Goal: Check status: Check status

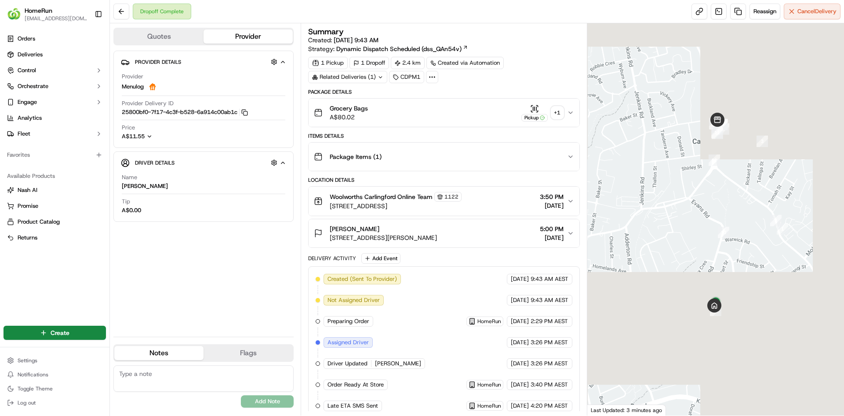
click at [541, 106] on div "Pickup" at bounding box center [535, 112] width 26 height 17
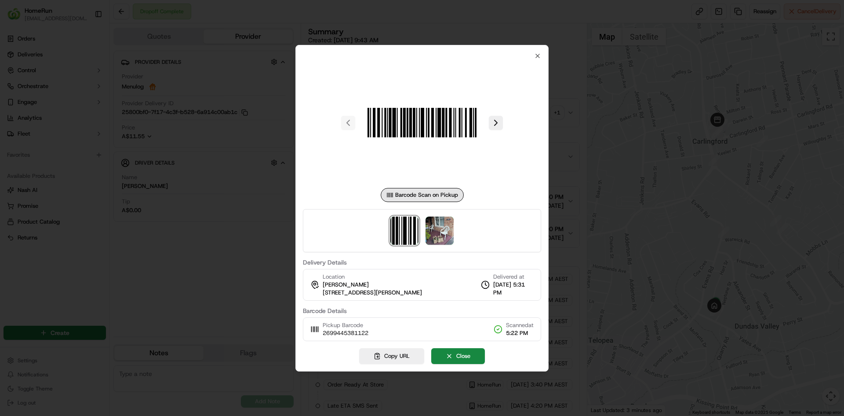
click at [548, 110] on div "Barcode Scan on Pickup Delivery Details Location Decima Wraxall 3 Hart St, Dund…" at bounding box center [422, 208] width 253 height 326
click at [445, 233] on img at bounding box center [440, 230] width 28 height 28
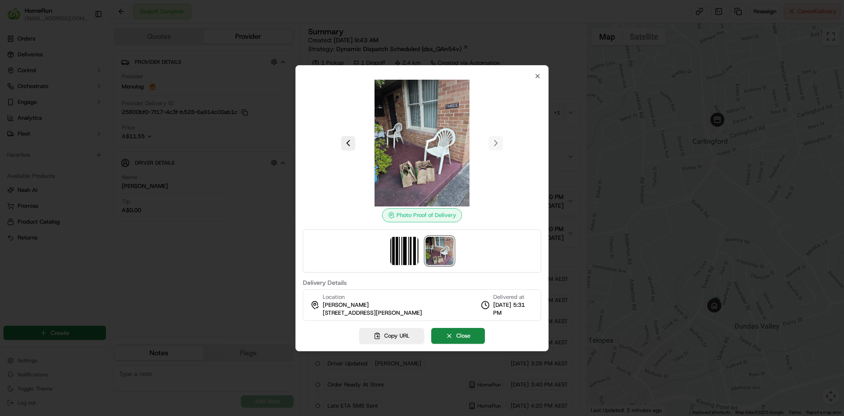
click at [534, 77] on div "Photo Proof of Delivery Delivery Details Location Decima Wraxall 3 Hart St, Dun…" at bounding box center [422, 197] width 238 height 248
click at [536, 75] on icon "button" at bounding box center [537, 76] width 7 height 7
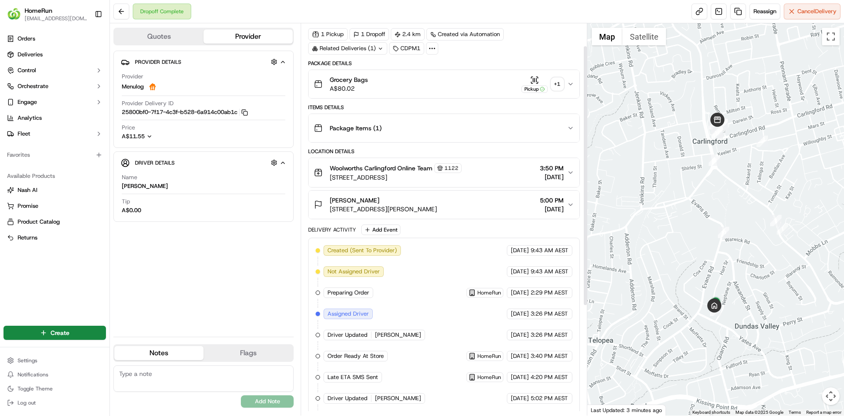
scroll to position [44, 0]
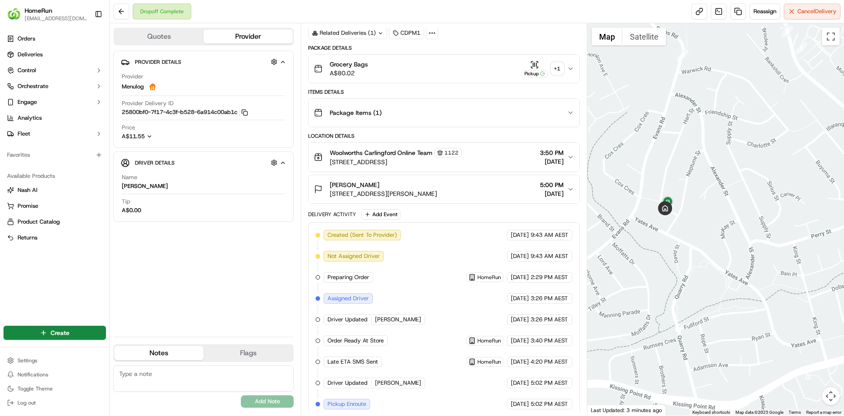
drag, startPoint x: 663, startPoint y: 106, endPoint x: 659, endPoint y: 179, distance: 72.7
click at [658, 176] on div at bounding box center [716, 219] width 257 height 392
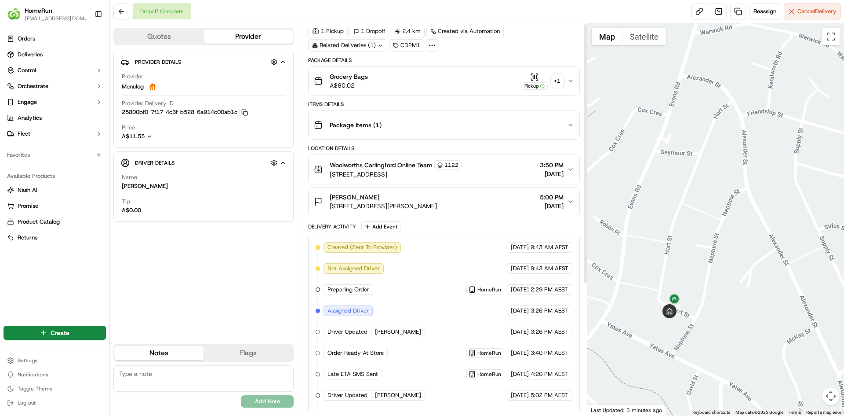
scroll to position [0, 0]
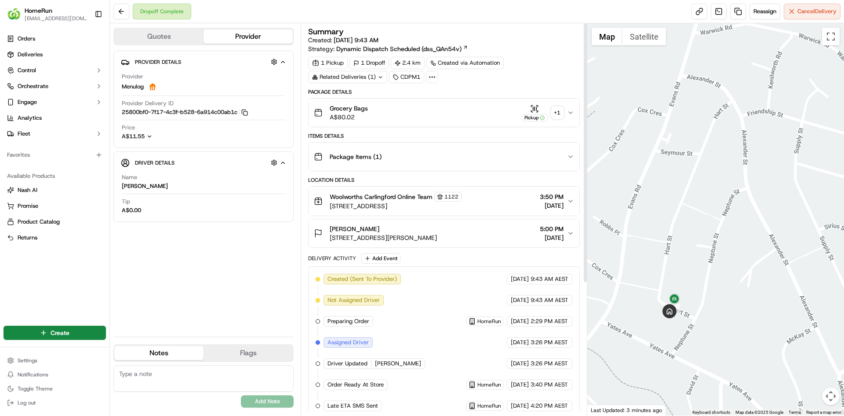
click at [556, 110] on div "+ 1" at bounding box center [557, 112] width 12 height 12
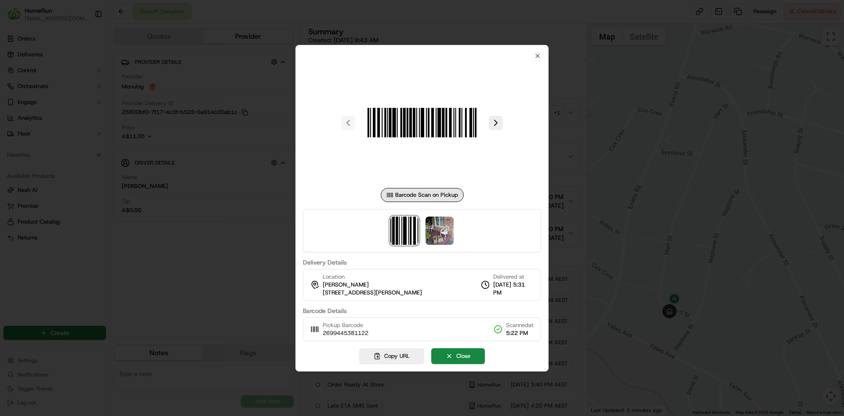
click at [474, 228] on div at bounding box center [422, 230] width 238 height 43
click at [456, 227] on div at bounding box center [422, 230] width 238 height 43
click at [444, 227] on img at bounding box center [440, 230] width 28 height 28
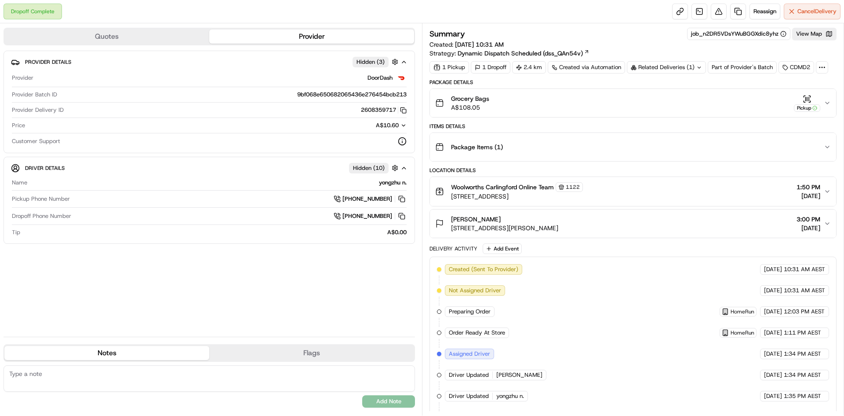
click at [803, 93] on button "Grocery Bags A$108.05 Pickup" at bounding box center [633, 103] width 406 height 28
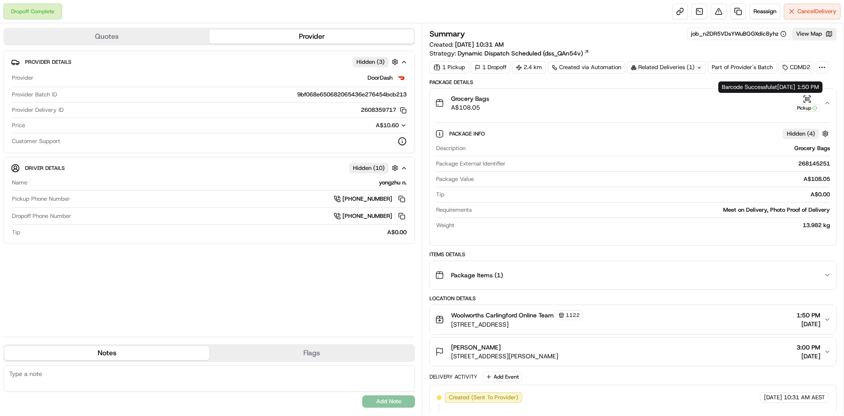
click at [803, 105] on div "Pickup" at bounding box center [807, 107] width 26 height 7
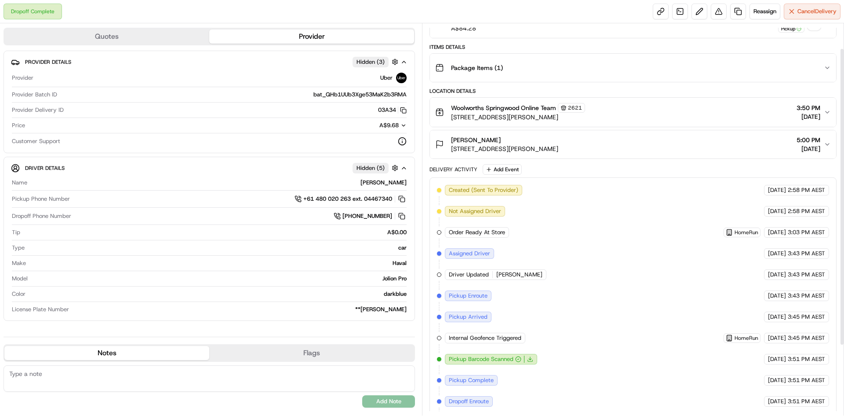
scroll to position [124, 0]
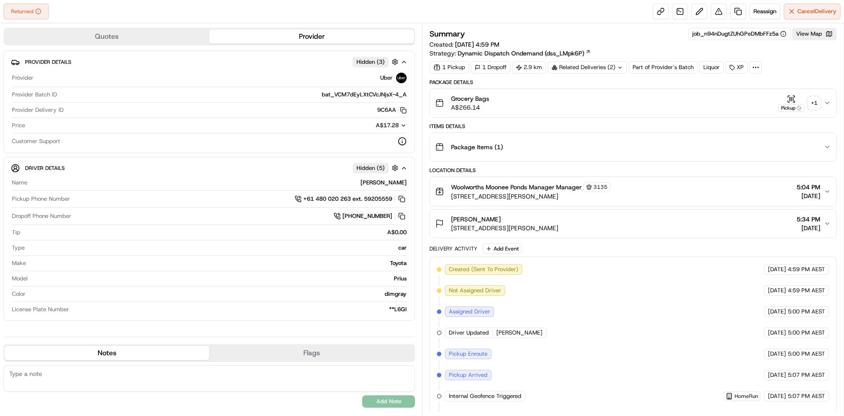
click at [615, 70] on div "Related Deliveries (2)" at bounding box center [587, 67] width 79 height 12
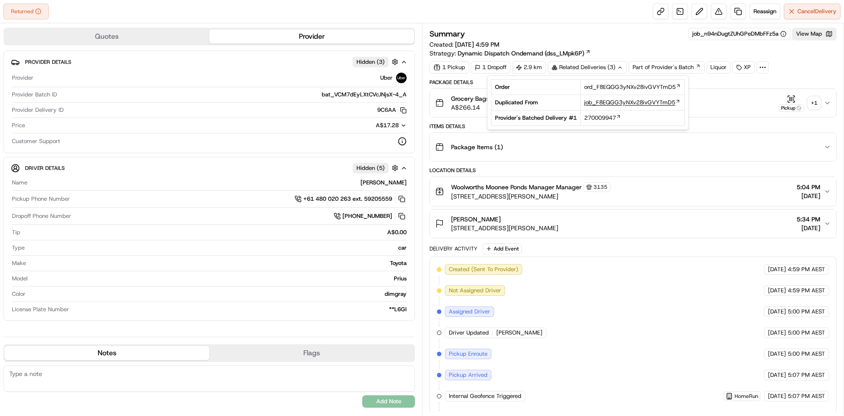
click at [599, 103] on span "job_F8EQGG3yNXv28ivGVYTmD5" at bounding box center [629, 103] width 91 height 8
click at [687, 147] on div "Package Items ( 1 )" at bounding box center [629, 147] width 389 height 18
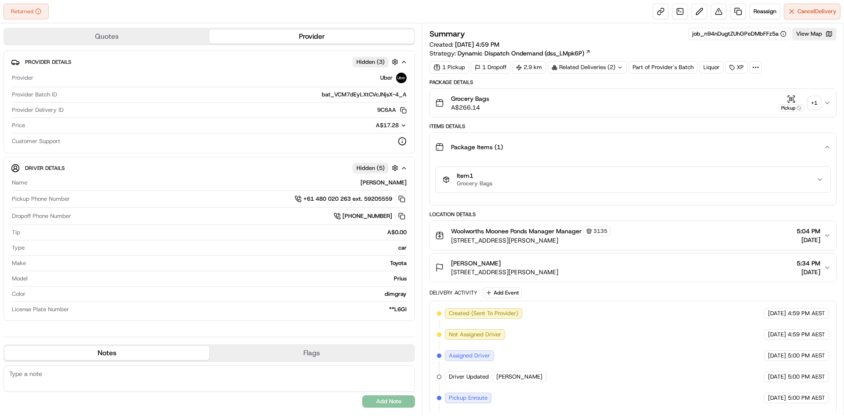
click at [686, 147] on div "Package Items ( 1 )" at bounding box center [629, 147] width 389 height 18
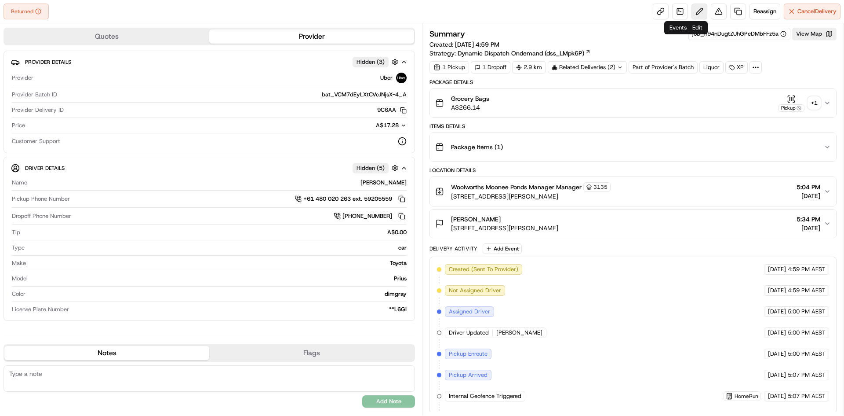
click at [696, 7] on button at bounding box center [700, 12] width 16 height 16
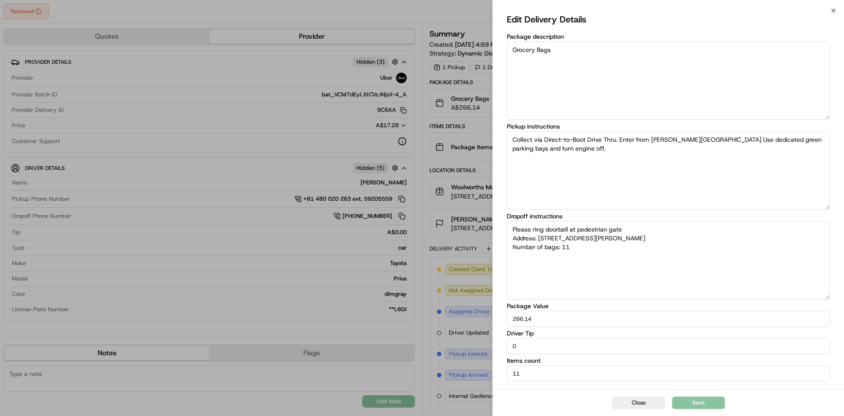
click at [633, 231] on textarea "Please ring doorbell at pedestrian gate Address: 38 Miller St ESSENDON VIC Numb…" at bounding box center [668, 260] width 323 height 78
type textarea "Please ring doorbell at pedestrian gate Address: 38 Miller St ESSENDON VIC Numb…"
click at [643, 388] on div "Edit Delivery Details Package description Grocery Bags Pickup instructions Coll…" at bounding box center [668, 200] width 351 height 378
click at [644, 399] on button "Close" at bounding box center [639, 402] width 53 height 12
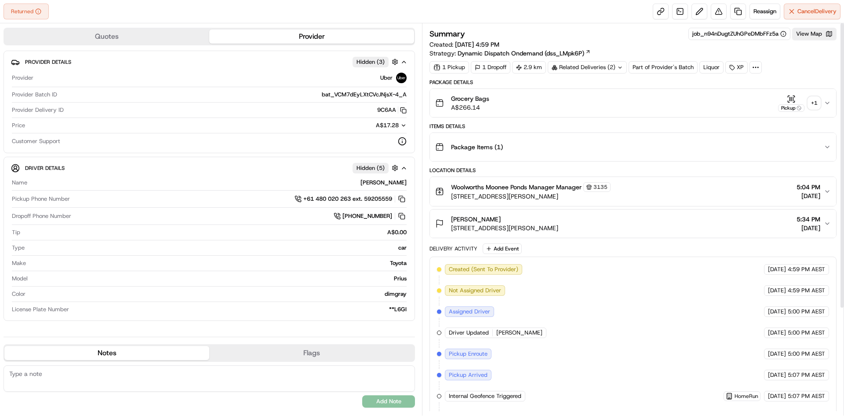
click at [532, 223] on div "[PERSON_NAME]" at bounding box center [504, 219] width 107 height 9
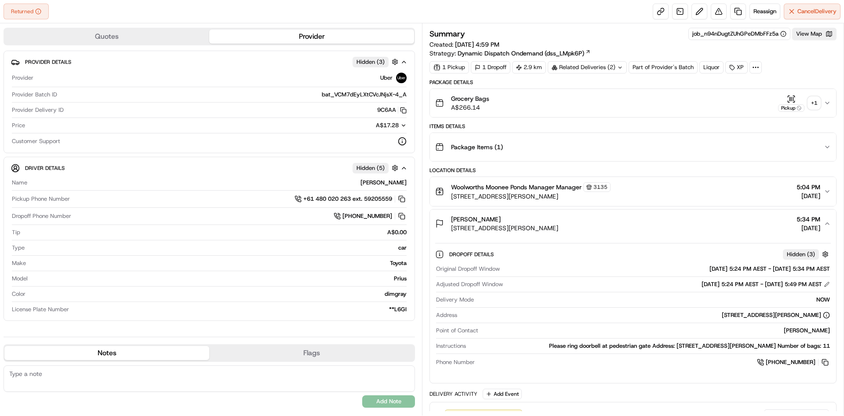
click at [532, 224] on span "38 Miller St, Essendon VIC 3040, Australia" at bounding box center [504, 227] width 107 height 9
click at [531, 196] on span "[STREET_ADDRESS][PERSON_NAME]" at bounding box center [531, 196] width 160 height 9
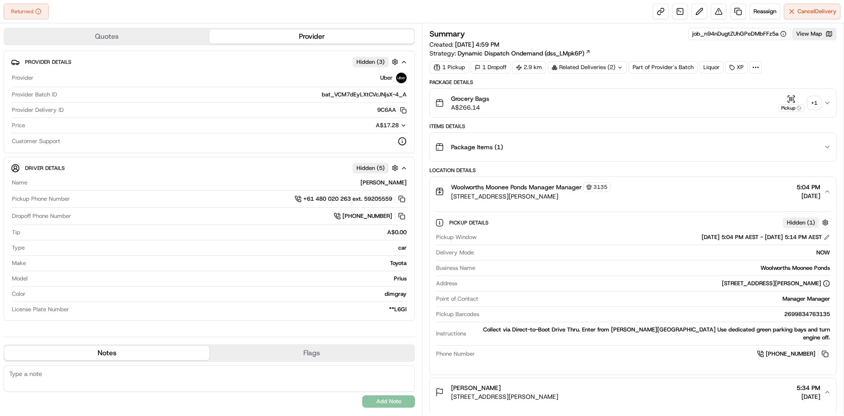
click at [531, 196] on span "[STREET_ADDRESS][PERSON_NAME]" at bounding box center [531, 196] width 160 height 9
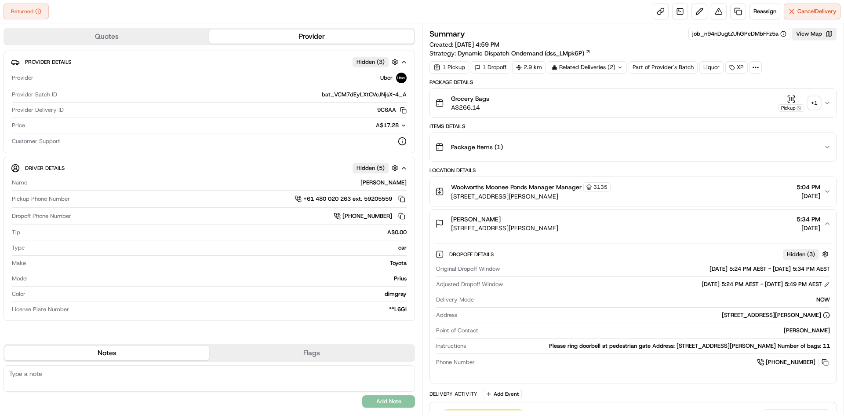
click at [555, 222] on div "[PERSON_NAME]" at bounding box center [504, 219] width 107 height 9
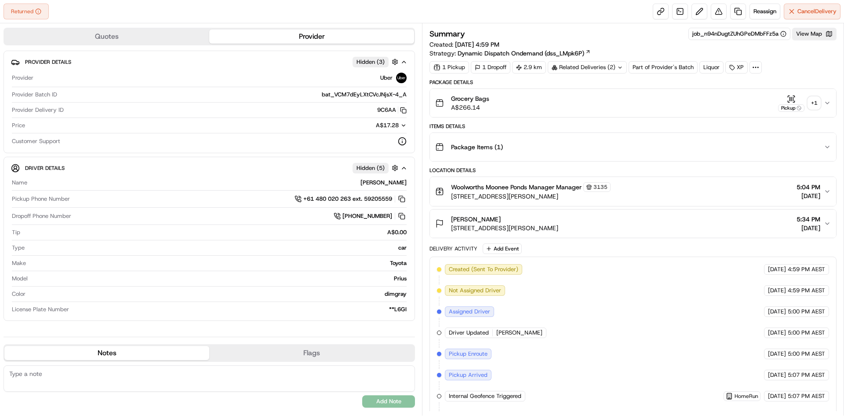
click at [555, 223] on div "[PERSON_NAME]" at bounding box center [504, 219] width 107 height 9
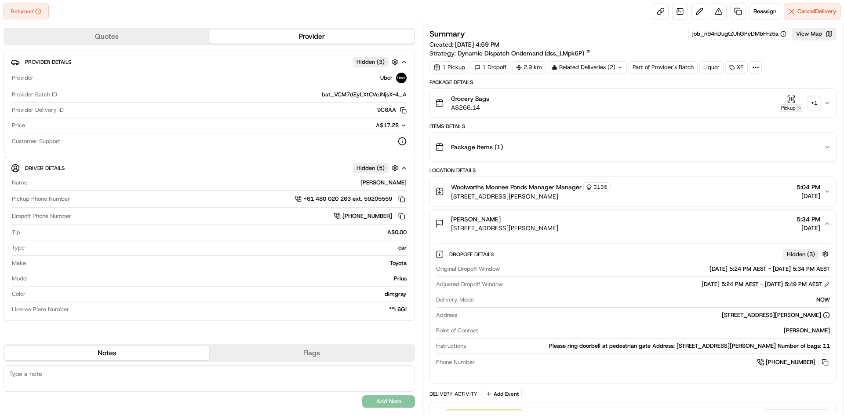
click at [555, 224] on span "38 Miller St, Essendon VIC 3040, Australia" at bounding box center [504, 227] width 107 height 9
click at [556, 199] on span "[STREET_ADDRESS][PERSON_NAME]" at bounding box center [531, 196] width 160 height 9
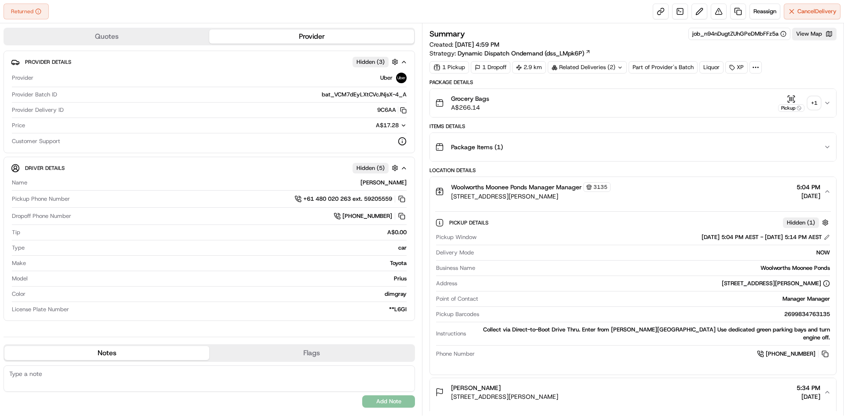
click at [556, 199] on span "[STREET_ADDRESS][PERSON_NAME]" at bounding box center [531, 196] width 160 height 9
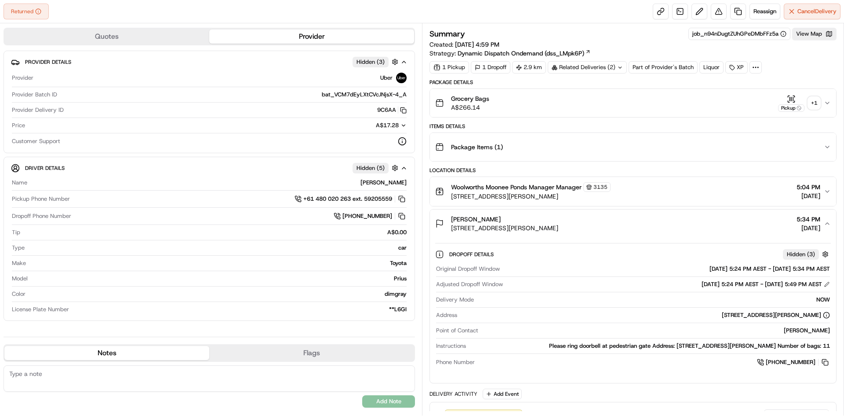
click at [556, 200] on span "[STREET_ADDRESS][PERSON_NAME]" at bounding box center [531, 196] width 160 height 9
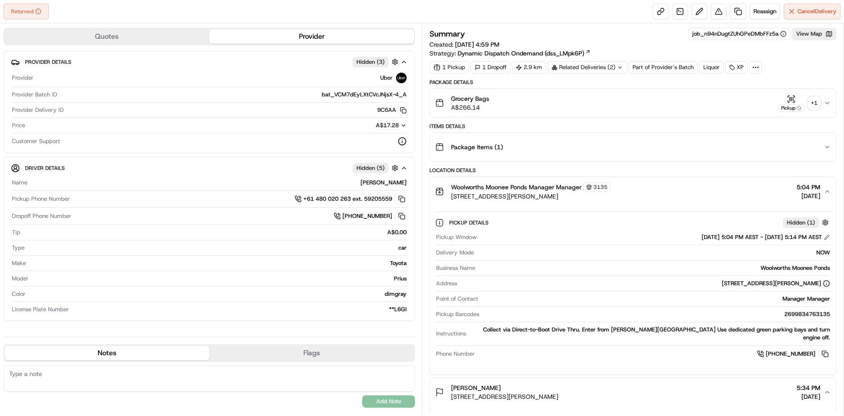
click at [556, 200] on span "[STREET_ADDRESS][PERSON_NAME]" at bounding box center [531, 196] width 160 height 9
click at [556, 202] on button "Woolworths Moonee Ponds Manager Manager 3135 13 Pratt Street, Moonee Ponds, VIC…" at bounding box center [633, 191] width 406 height 29
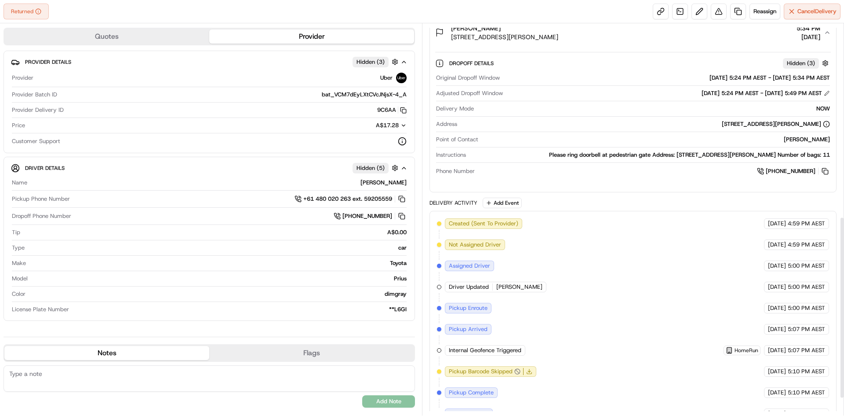
scroll to position [451, 0]
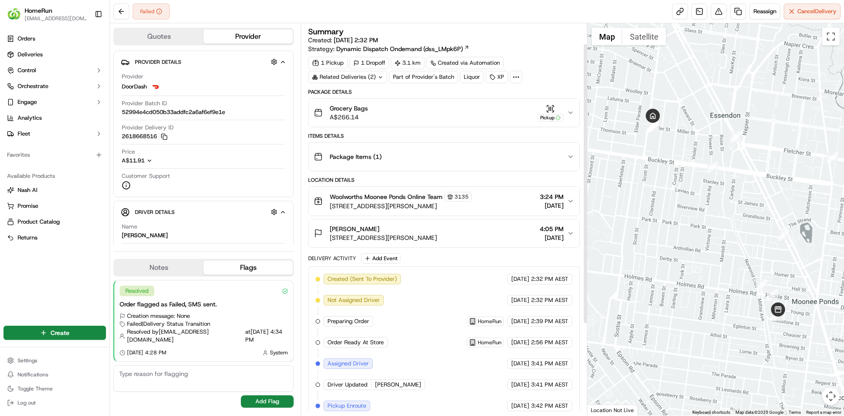
scroll to position [155, 0]
